Goal: Task Accomplishment & Management: Complete application form

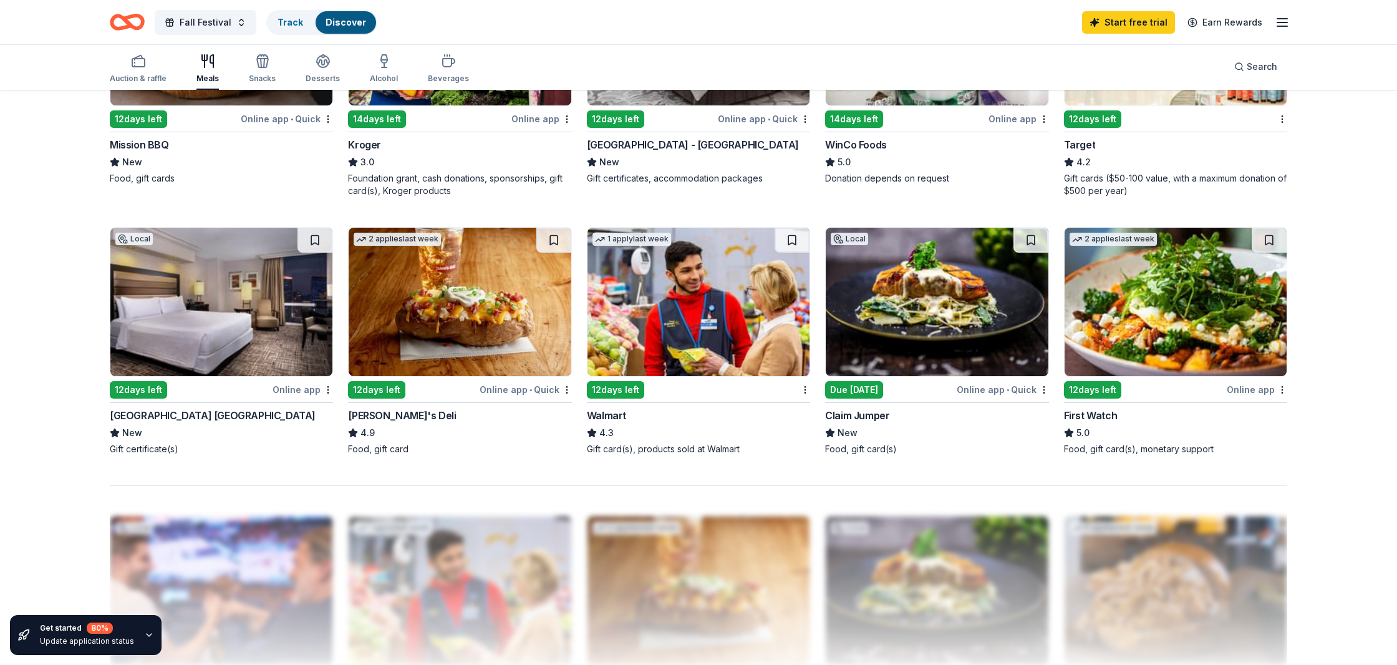
scroll to position [816, 0]
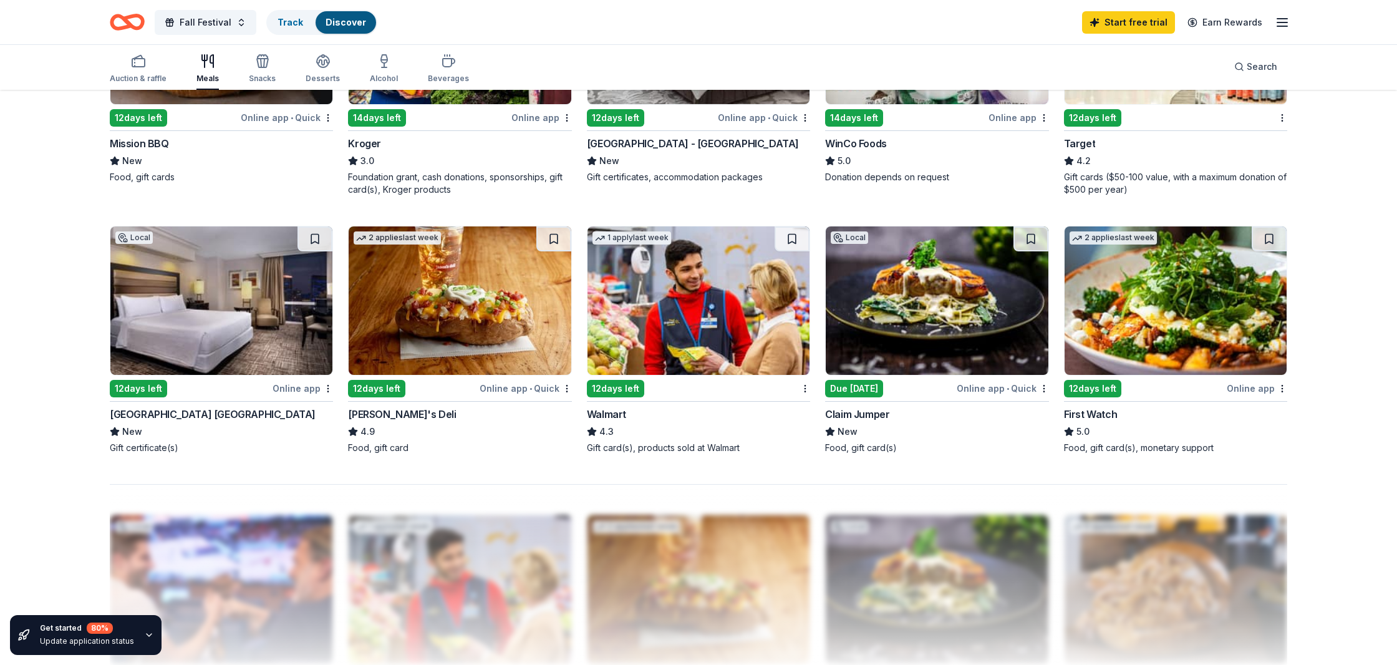
click at [690, 326] on img at bounding box center [699, 300] width 222 height 148
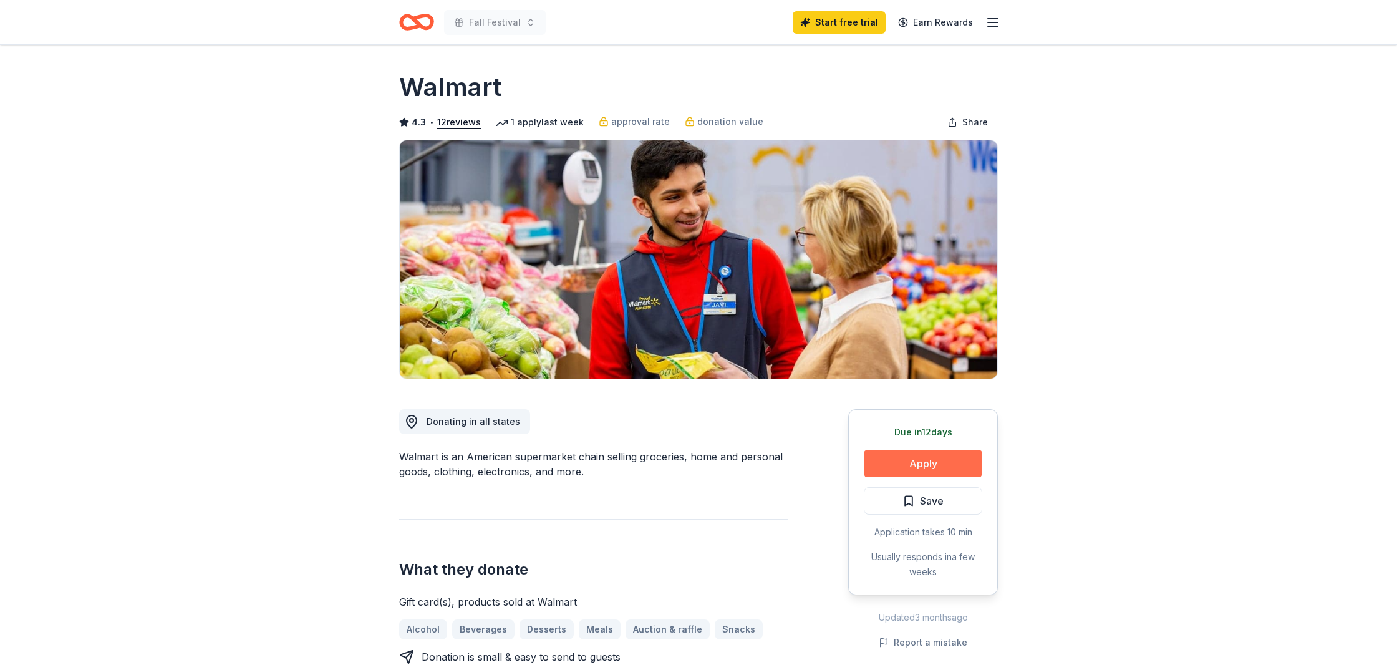
click at [897, 460] on button "Apply" at bounding box center [923, 463] width 118 height 27
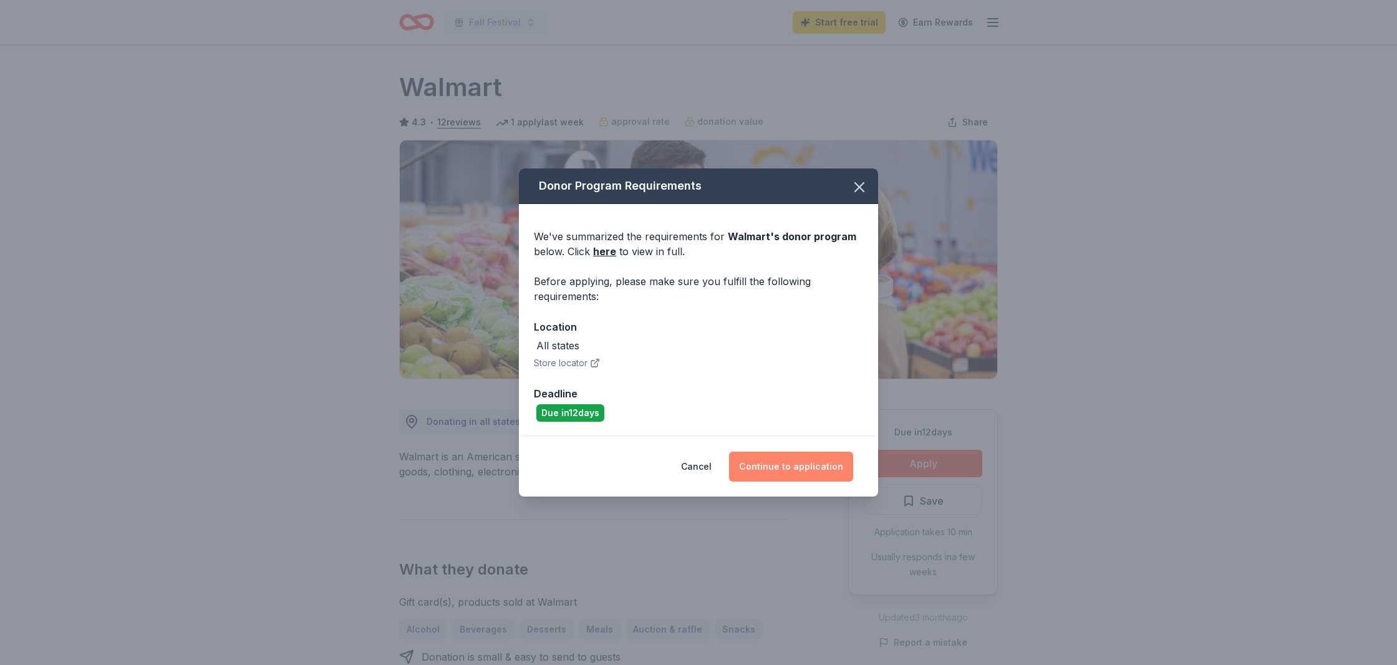
click at [810, 463] on button "Continue to application" at bounding box center [791, 467] width 124 height 30
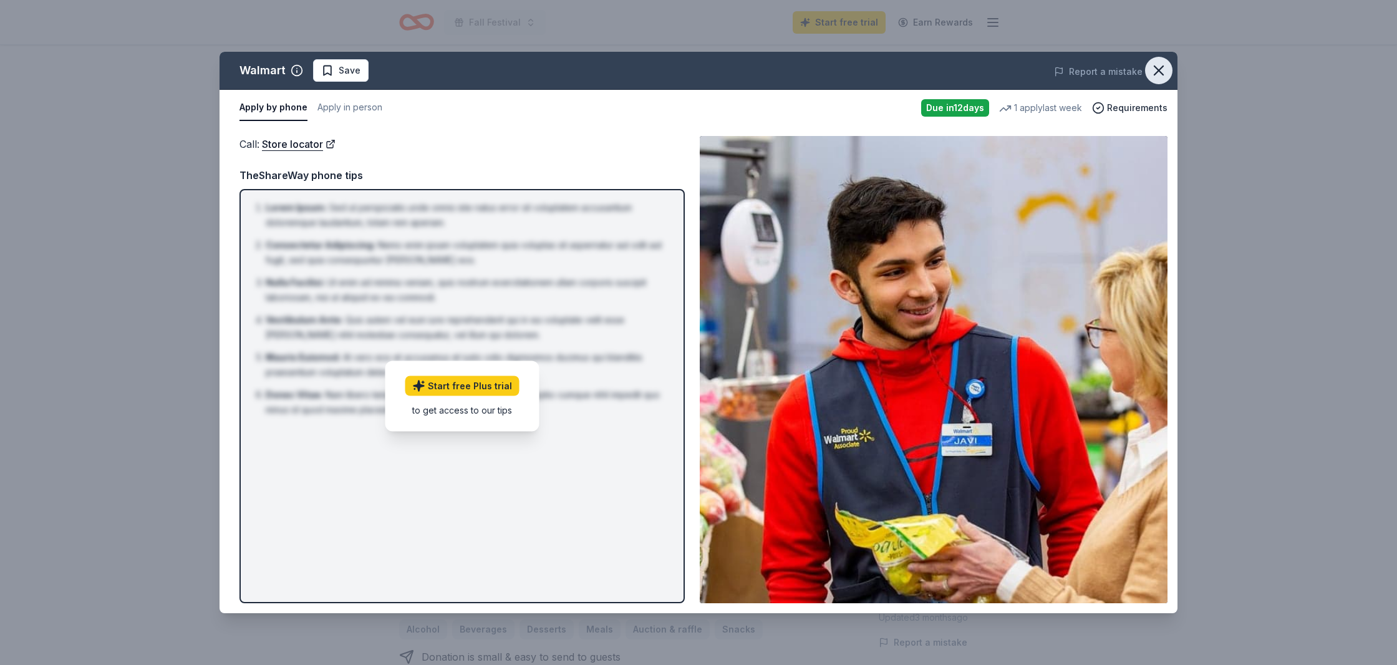
click at [1153, 74] on icon "button" at bounding box center [1158, 70] width 17 height 17
